Goal: Information Seeking & Learning: Learn about a topic

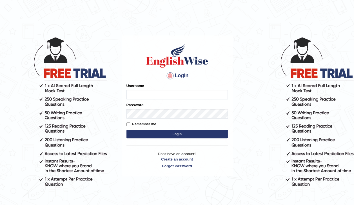
click at [138, 94] on input "Username" at bounding box center [177, 95] width 101 height 10
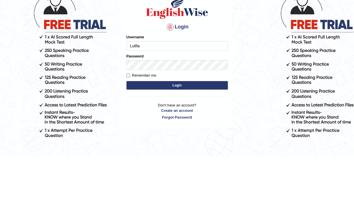
type input "Lutfia"
click at [196, 137] on button "Login" at bounding box center [177, 134] width 101 height 8
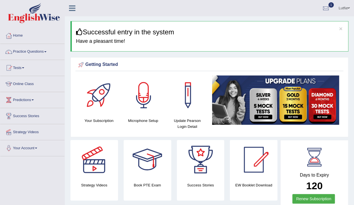
click at [23, 51] on link "Practice Questions" at bounding box center [32, 51] width 64 height 14
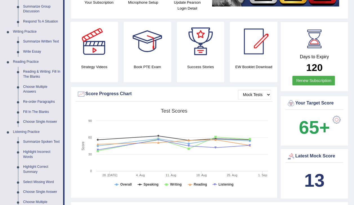
scroll to position [108, 0]
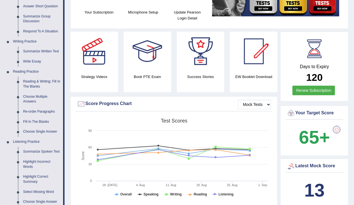
click at [27, 83] on link "Reading & Writing: Fill In The Blanks" at bounding box center [42, 84] width 43 height 15
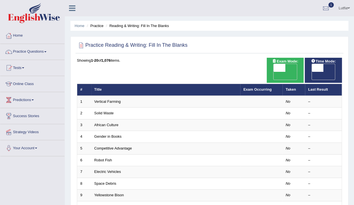
click at [274, 72] on span "OFF" at bounding box center [268, 76] width 12 height 8
checkbox input "true"
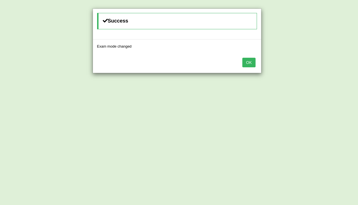
click at [253, 61] on button "OK" at bounding box center [249, 63] width 13 height 10
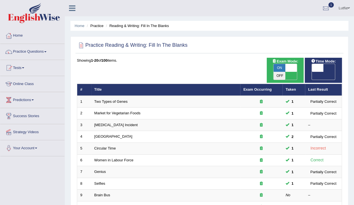
click at [285, 66] on span "ON" at bounding box center [280, 68] width 12 height 8
checkbox input "false"
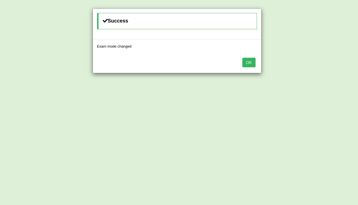
click at [253, 63] on button "OK" at bounding box center [249, 63] width 13 height 10
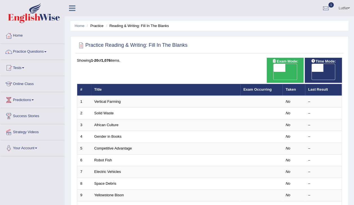
click at [118, 99] on link "Vertical Farming" at bounding box center [107, 101] width 26 height 4
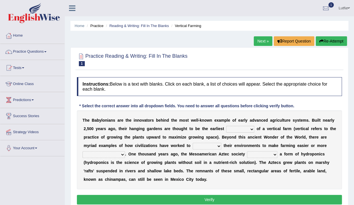
click at [234, 136] on b "d" at bounding box center [235, 137] width 3 height 5
click at [240, 135] on b "h" at bounding box center [241, 137] width 3 height 5
click at [246, 136] on b at bounding box center [247, 137] width 2 height 5
click at [253, 135] on b "c" at bounding box center [254, 137] width 2 height 5
click at [302, 136] on b "l" at bounding box center [302, 137] width 1 height 5
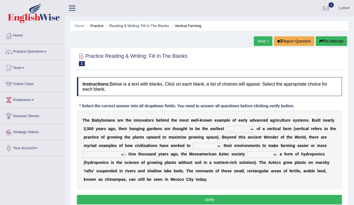
click at [307, 136] on b at bounding box center [308, 137] width 2 height 5
click at [320, 130] on b "s" at bounding box center [321, 129] width 2 height 5
click at [227, 128] on select "prototype failure discredit protocol" at bounding box center [240, 129] width 28 height 7
click at [125, 151] on select "productive constructive connective counterproductive" at bounding box center [104, 154] width 43 height 7
click at [132, 152] on b "O" at bounding box center [130, 154] width 3 height 5
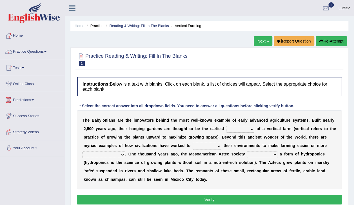
click at [227, 128] on select "prototype failure discredit protocol" at bounding box center [240, 129] width 28 height 7
select select "protocol"
click at [226, 126] on select "prototype failure discredit protocol" at bounding box center [240, 129] width 28 height 7
click at [193, 146] on select "manipulate escape respect disarrange" at bounding box center [207, 146] width 29 height 7
select select "respect"
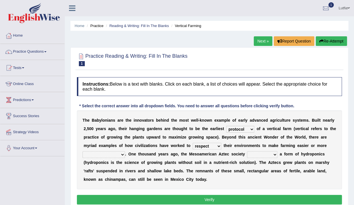
click at [193, 143] on select "manipulate escape respect disarrange" at bounding box center [207, 146] width 29 height 7
click at [125, 151] on select "productive constructive connective counterproductive" at bounding box center [104, 154] width 43 height 7
select select "productive"
click at [125, 151] on select "productive constructive connective counterproductive" at bounding box center [104, 154] width 43 height 7
click at [247, 155] on select "domineered volunteered pioneered engineered" at bounding box center [262, 154] width 30 height 7
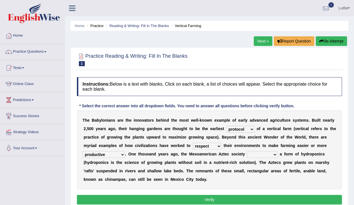
select select "pioneered"
click at [247, 151] on select "domineered volunteered pioneered engineered" at bounding box center [262, 154] width 30 height 7
click at [217, 200] on button "Verify" at bounding box center [209, 200] width 265 height 10
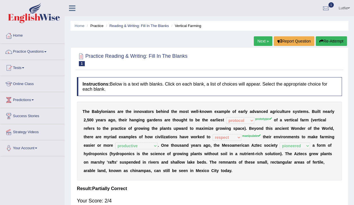
click at [261, 38] on link "Next »" at bounding box center [263, 41] width 19 height 10
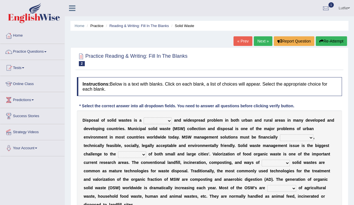
click at [159, 119] on select "slanting stinging stalling shafting" at bounding box center [158, 121] width 28 height 7
select select "shafting"
click at [144, 118] on select "slanting stinging stalling shafting" at bounding box center [158, 121] width 28 height 7
click at [280, 137] on select "unattainable sustainable objectionable treasonable" at bounding box center [297, 137] width 34 height 7
click at [280, 134] on select "unattainable sustainable objectionable treasonable" at bounding box center [297, 137] width 34 height 7
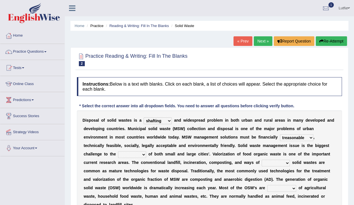
click at [280, 137] on select "unattainable sustainable objectionable treasonable" at bounding box center [297, 137] width 34 height 7
select select "objectionable"
click at [280, 134] on select "unattainable sustainable objectionable treasonable" at bounding box center [297, 137] width 34 height 7
click at [146, 151] on select "plants culture authorities history" at bounding box center [132, 154] width 28 height 7
select select "authorities"
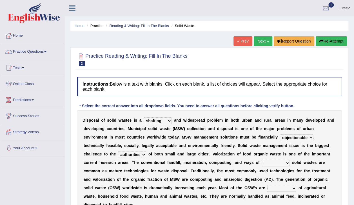
click at [146, 151] on select "plants culture authorities history" at bounding box center [132, 154] width 28 height 7
click at [97, 177] on b "a" at bounding box center [96, 179] width 2 height 5
click at [102, 177] on b "r" at bounding box center [101, 179] width 1 height 5
click at [109, 177] on b "t" at bounding box center [108, 179] width 1 height 5
click at [262, 163] on select "reserving preserving deserving handling" at bounding box center [276, 163] width 28 height 7
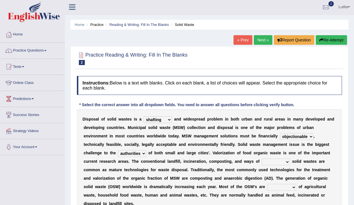
scroll to position [2, 0]
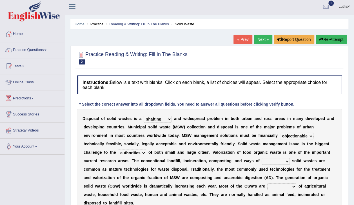
click at [262, 163] on select "reserving preserving deserving handling" at bounding box center [276, 161] width 28 height 7
select select "handling"
click at [262, 158] on select "reserving preserving deserving handling" at bounding box center [276, 161] width 28 height 7
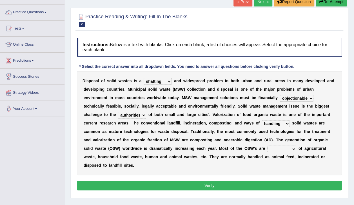
scroll to position [40, 0]
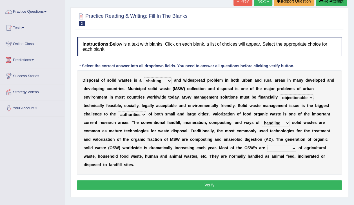
click at [267, 148] on select "composed disposed composing disposing" at bounding box center [281, 148] width 29 height 7
click at [267, 145] on select "composed disposed composing disposing" at bounding box center [281, 148] width 29 height 7
click at [267, 147] on select "composed disposed composing disposing" at bounding box center [281, 148] width 29 height 7
click at [267, 145] on select "composed disposed composing disposing" at bounding box center [281, 148] width 29 height 7
click at [267, 147] on select "composed disposed composing disposing" at bounding box center [281, 148] width 29 height 7
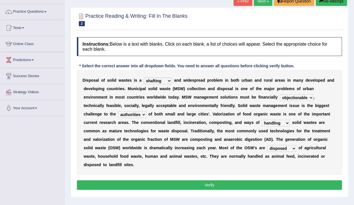
select select "composed"
click at [267, 145] on select "composed disposed composing disposing" at bounding box center [281, 148] width 29 height 7
click at [178, 187] on div "Practice Reading & Writing: Fill In The Blanks 2 Solid Waste Instructions: Belo…" at bounding box center [209, 102] width 278 height 190
click at [179, 192] on div "Home Practice Reading & Writing: Fill In The Blanks Solid Waste « Prev Next » R…" at bounding box center [209, 101] width 289 height 282
click at [179, 180] on button "Verify" at bounding box center [209, 185] width 265 height 10
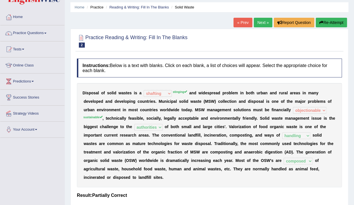
scroll to position [0, 0]
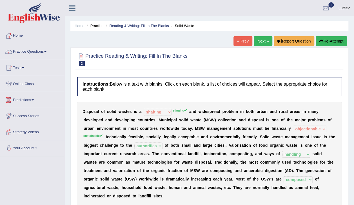
click at [263, 41] on link "Next »" at bounding box center [263, 41] width 19 height 10
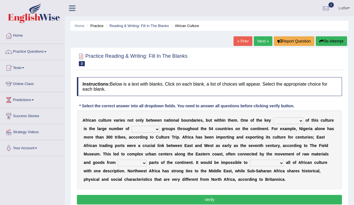
click at [276, 119] on select "conjectures features issues doubts" at bounding box center [288, 121] width 30 height 7
click at [138, 128] on select "ethic ethnic eugenic epic" at bounding box center [146, 129] width 28 height 7
select select "ethnic"
click at [132, 126] on select "ethic ethnic eugenic epic" at bounding box center [146, 129] width 28 height 7
click at [281, 120] on select "conjectures features issues doubts" at bounding box center [288, 121] width 30 height 7
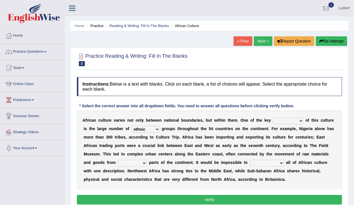
select select "issues"
click at [273, 118] on select "conjectures features issues doubts" at bounding box center [288, 121] width 30 height 7
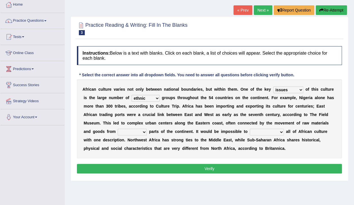
scroll to position [32, 0]
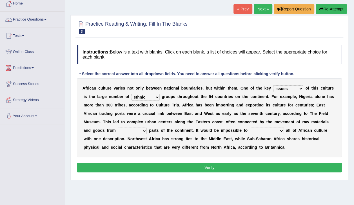
click at [147, 128] on select "forelocked interlocked unlocked landlocked" at bounding box center [132, 131] width 29 height 7
select select "unlocked"
click at [147, 128] on select "forelocked interlocked unlocked landlocked" at bounding box center [132, 131] width 29 height 7
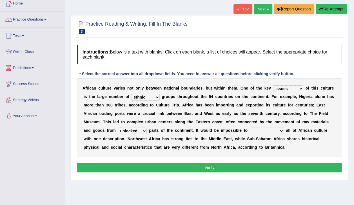
click at [250, 129] on select "characterize conceptualize symbolize synthesize" at bounding box center [267, 131] width 34 height 7
select select "characterize"
click at [250, 128] on select "characterize conceptualize symbolize synthesize" at bounding box center [267, 131] width 34 height 7
click at [218, 170] on button "Verify" at bounding box center [209, 168] width 265 height 10
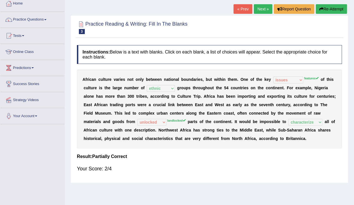
click at [259, 9] on link "Next »" at bounding box center [263, 9] width 19 height 10
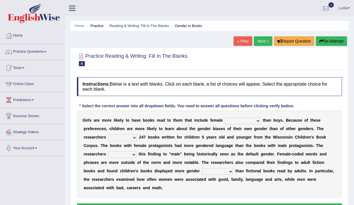
click at [242, 120] on select "protagonists cosmogonists agonists expressionists" at bounding box center [243, 121] width 36 height 7
select select "cosmogonists"
click at [225, 118] on select "protagonists cosmogonists agonists expressionists" at bounding box center [243, 121] width 36 height 7
click at [108, 138] on select "hydrolyzed paralyzed catalyzed analyzed" at bounding box center [122, 137] width 29 height 7
select select "analyzed"
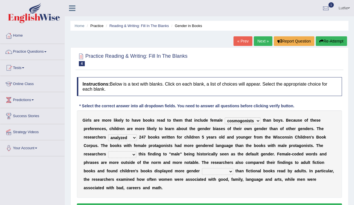
click at [108, 134] on select "hydrolyzed paralyzed catalyzed analyzed" at bounding box center [122, 137] width 29 height 7
click at [136, 151] on select "contribute tribute distribute attribute" at bounding box center [122, 154] width 28 height 7
select select "distribute"
click at [136, 151] on select "contribute tribute distribute attribute" at bounding box center [122, 154] width 28 height 7
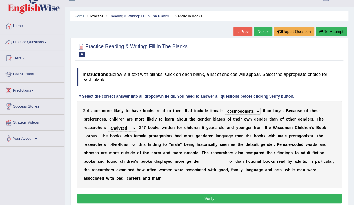
scroll to position [12, 0]
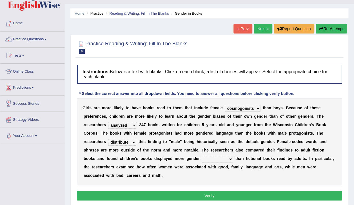
click at [202, 158] on select "stereotypes teletypes prototypes electrotypes" at bounding box center [217, 159] width 31 height 7
select select "stereotypes"
click at [202, 156] on select "stereotypes teletypes prototypes electrotypes" at bounding box center [217, 159] width 31 height 7
click at [143, 191] on button "Verify" at bounding box center [209, 196] width 265 height 10
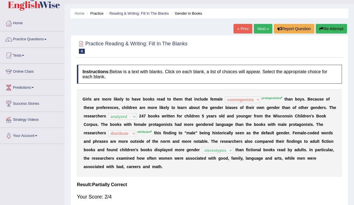
click at [261, 31] on link "Next »" at bounding box center [263, 29] width 19 height 10
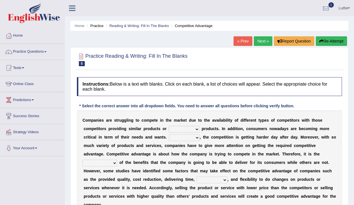
select select "substitution"
click at [169, 126] on select "constitution restitution substitution institution" at bounding box center [184, 129] width 31 height 7
click at [169, 138] on select "However Instead Additionally Therefore" at bounding box center [184, 137] width 31 height 7
select select "However"
click at [169, 134] on select "However Instead Additionally Therefore" at bounding box center [184, 137] width 31 height 7
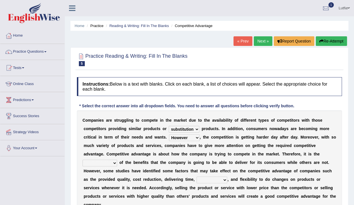
click at [117, 160] on select "dissemination ordination determination incarnation" at bounding box center [100, 163] width 35 height 7
select select "determination"
click at [117, 160] on select "dissemination ordination determination incarnation" at bounding box center [100, 163] width 35 height 7
click at [227, 177] on select "captivation aggregation deprivation innovation" at bounding box center [212, 180] width 31 height 7
select select "aggregation"
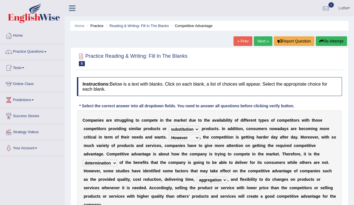
click at [227, 177] on select "captivation aggregation deprivation innovation" at bounding box center [212, 180] width 31 height 7
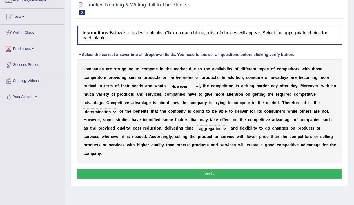
scroll to position [53, 0]
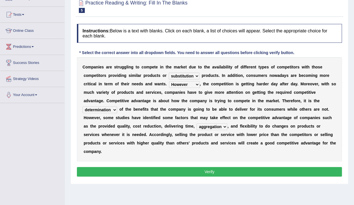
click at [226, 167] on button "Verify" at bounding box center [209, 172] width 265 height 10
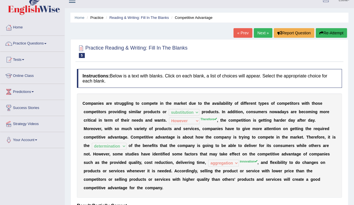
scroll to position [11, 0]
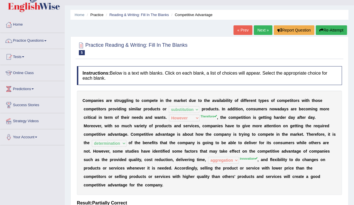
click at [263, 32] on link "Next »" at bounding box center [263, 30] width 19 height 10
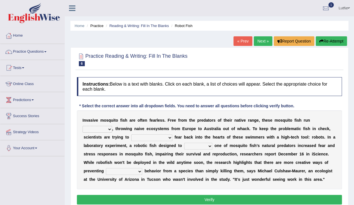
click at [131, 138] on select "accept spike strike [PERSON_NAME]" at bounding box center [151, 137] width 41 height 7
select select "strike"
click at [131, 134] on select "accept spike strike [PERSON_NAME]" at bounding box center [151, 137] width 41 height 7
click at [184, 146] on select "bequest mimic battle conquest" at bounding box center [198, 146] width 28 height 7
select select "conquest"
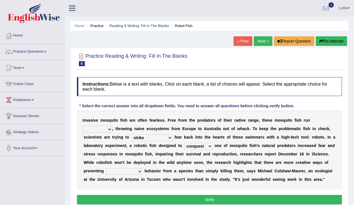
click at [184, 143] on select "bequest mimic battle conquest" at bounding box center [198, 146] width 28 height 7
click at [112, 126] on select "occupant flippant rampant concordant" at bounding box center [98, 129] width 30 height 7
select select "occupant"
click at [112, 126] on select "occupant flippant rampant concordant" at bounding box center [98, 129] width 30 height 7
click at [142, 168] on select "unprivileged unprecedented uncharted unwanted" at bounding box center [124, 171] width 36 height 7
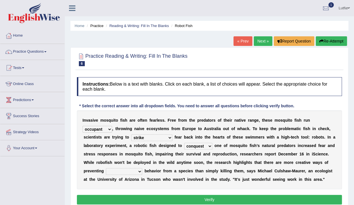
select select "unprecedented"
click at [142, 168] on select "unprivileged unprecedented uncharted unwanted" at bounding box center [124, 171] width 36 height 7
click at [249, 197] on button "Verify" at bounding box center [209, 200] width 265 height 10
